Goal: Task Accomplishment & Management: Use online tool/utility

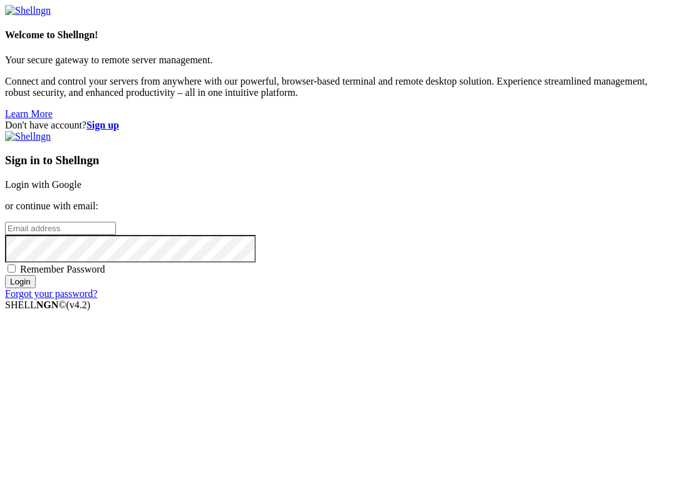
click at [82, 179] on link "Login with Google" at bounding box center [43, 184] width 77 height 11
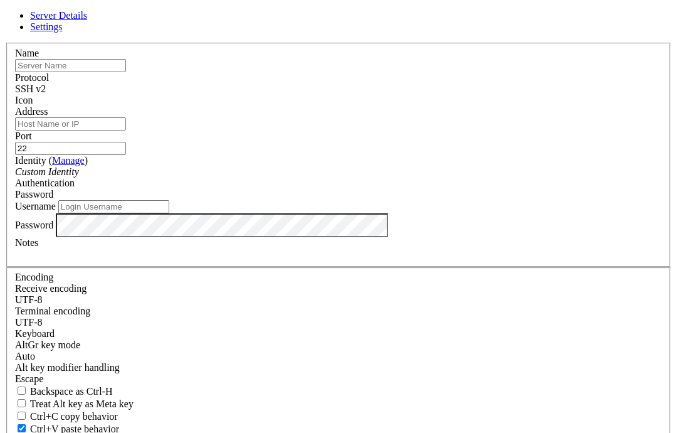
click at [126, 130] on input "Address" at bounding box center [70, 123] width 111 height 13
paste input "[TECHNICAL_ID]"
type input "[TECHNICAL_ID]"
click at [126, 72] on input "text" at bounding box center [70, 65] width 111 height 13
type input "school"
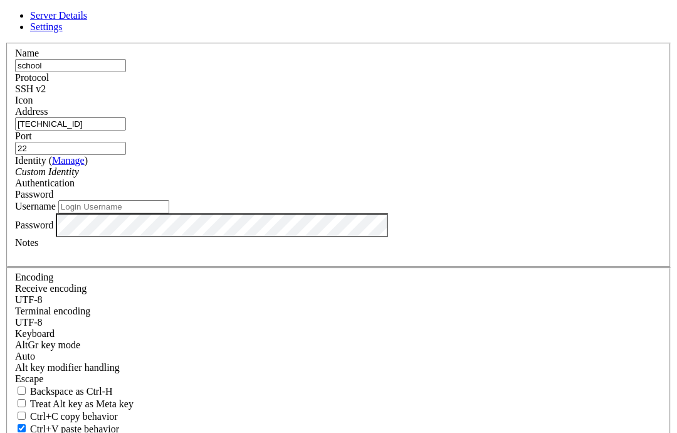
click at [460, 95] on div "Icon" at bounding box center [338, 100] width 647 height 11
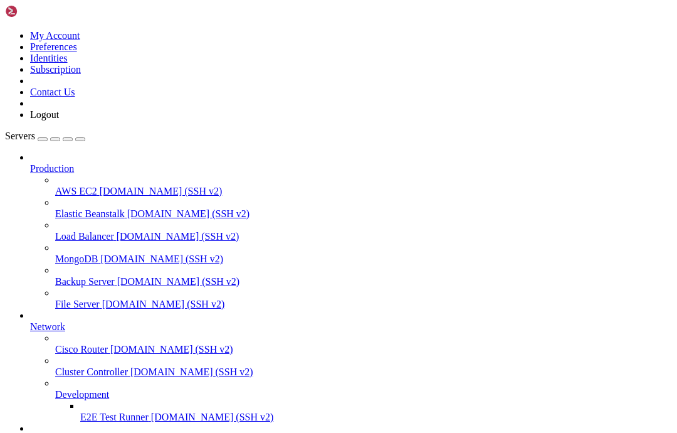
scroll to position [107, 0]
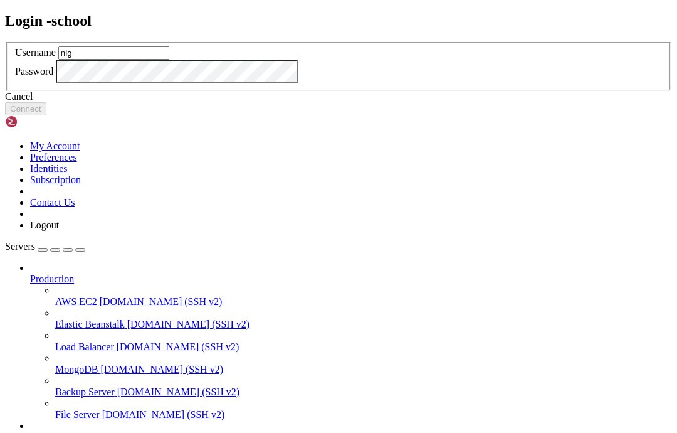
type input "nig"
click at [46, 115] on button "Connect" at bounding box center [25, 108] width 41 height 13
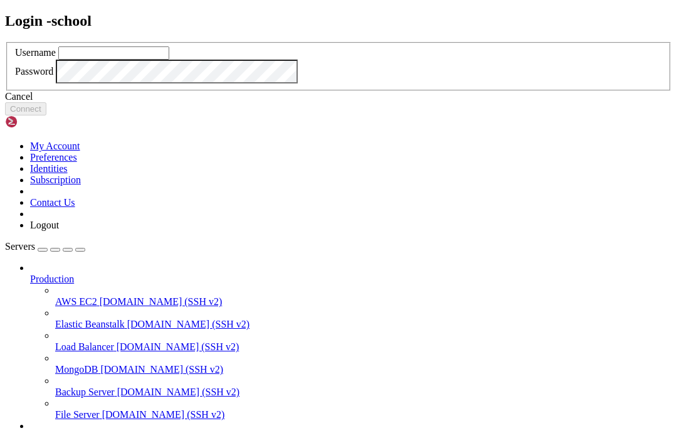
click at [5, 42] on icon at bounding box center [5, 42] width 0 height 0
